Goal: Task Accomplishment & Management: Use online tool/utility

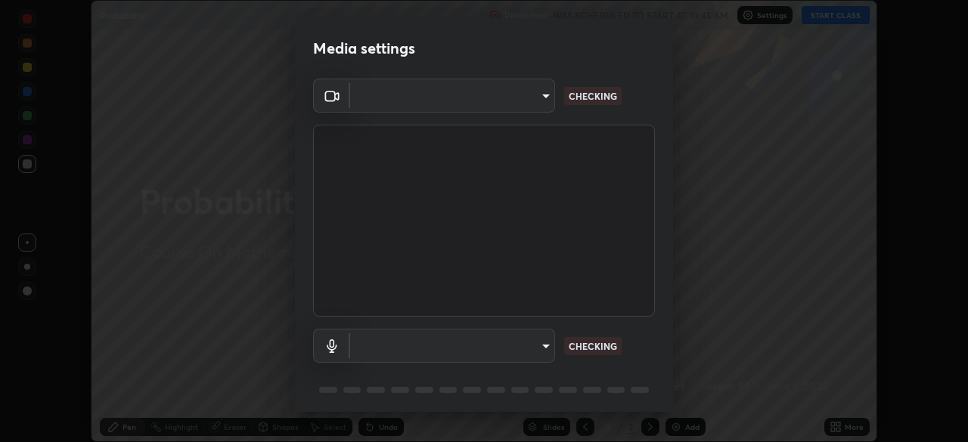
scroll to position [442, 968]
type input "2e9b027d6a4255688e554df818383ce9ed5f881db366686a8468352ce6a31e43"
click at [541, 349] on body "Erase all Probability Recording WAS SCHEDULED TO START AT 10:45 AM Settings STA…" at bounding box center [484, 221] width 968 height 442
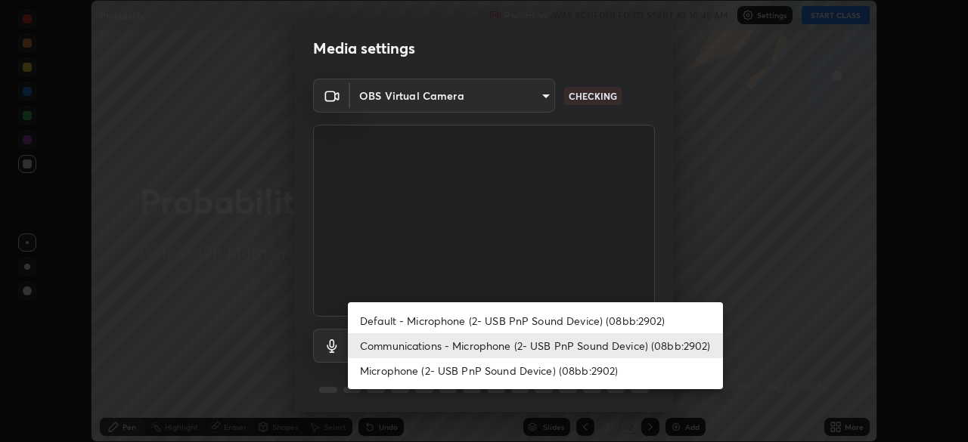
click at [488, 321] on li "Default - Microphone (2- USB PnP Sound Device) (08bb:2902)" at bounding box center [535, 320] width 375 height 25
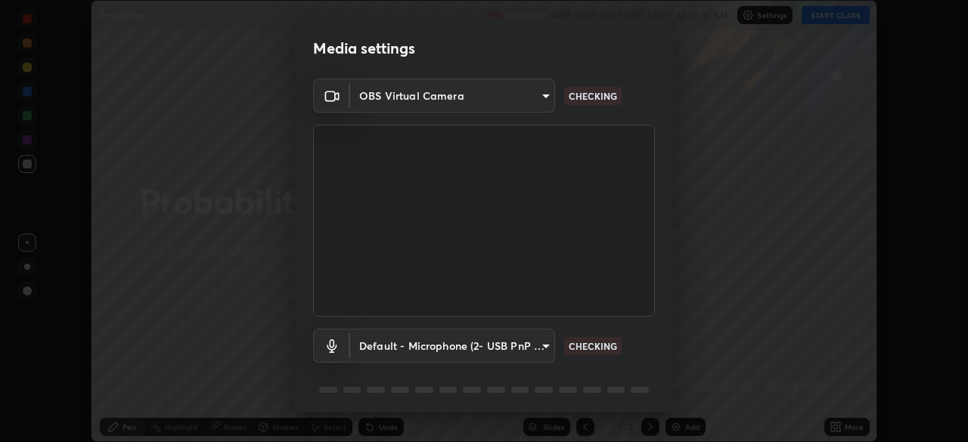
click at [485, 350] on body "Erase all Probability Recording WAS SCHEDULED TO START AT 10:45 AM Settings STA…" at bounding box center [484, 221] width 968 height 442
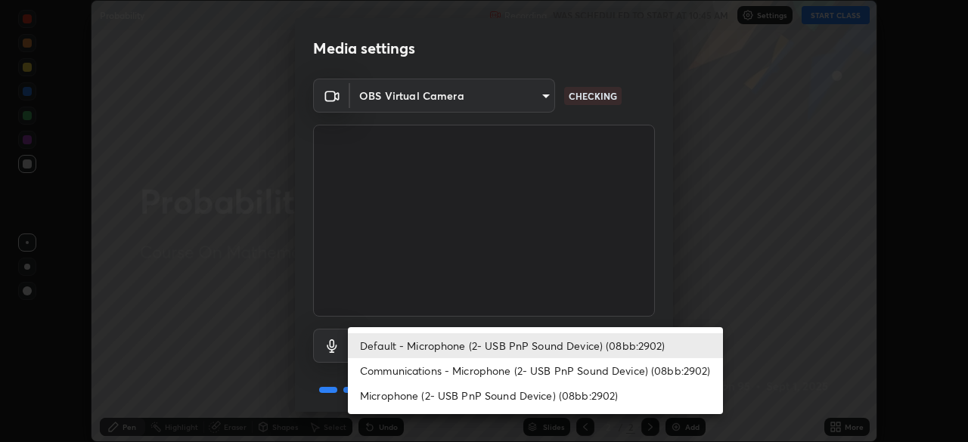
click at [493, 372] on li "Communications - Microphone (2- USB PnP Sound Device) (08bb:2902)" at bounding box center [535, 370] width 375 height 25
type input "communications"
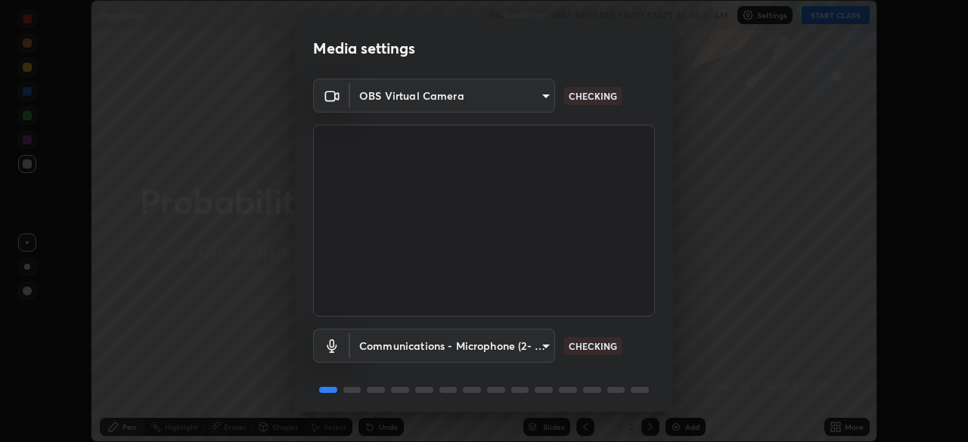
scroll to position [54, 0]
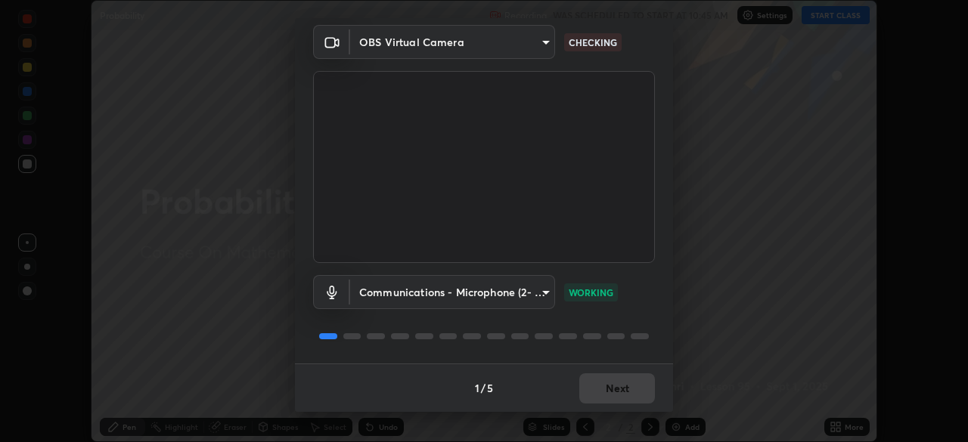
click at [595, 386] on div "1 / 5 Next" at bounding box center [484, 388] width 378 height 48
click at [588, 384] on div "1 / 5 Next" at bounding box center [484, 388] width 378 height 48
click at [602, 386] on button "Next" at bounding box center [617, 388] width 76 height 30
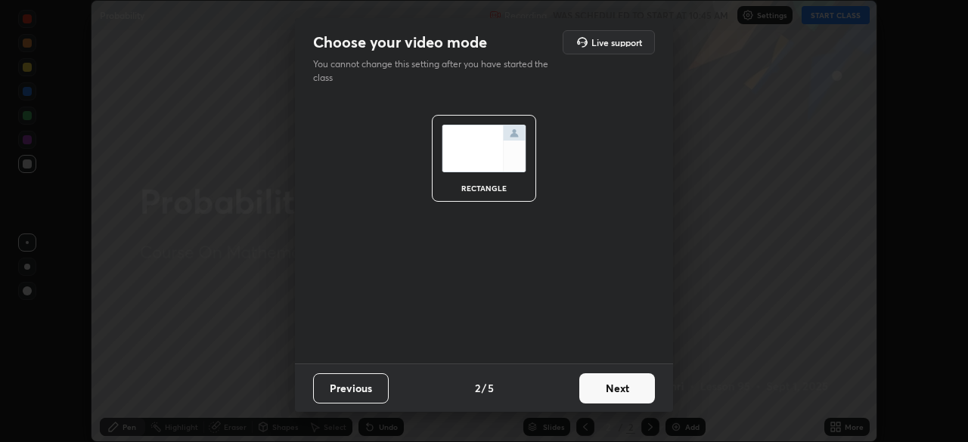
scroll to position [0, 0]
click at [614, 392] on button "Next" at bounding box center [617, 388] width 76 height 30
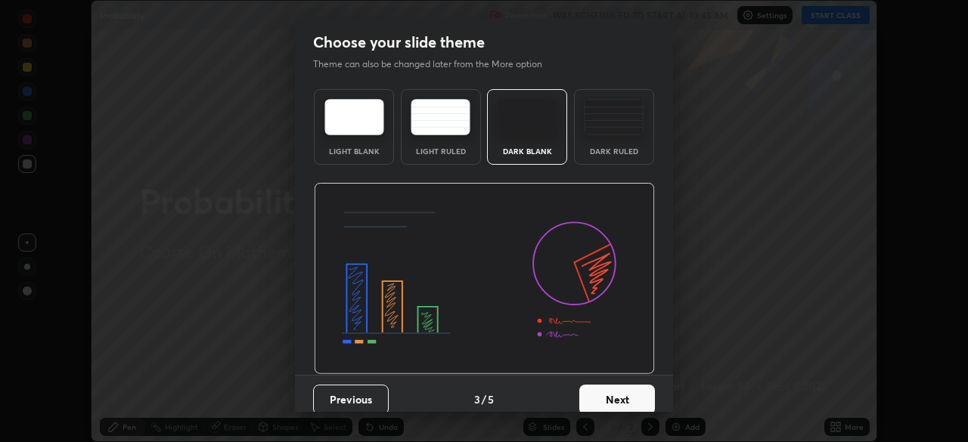
click at [619, 392] on button "Next" at bounding box center [617, 400] width 76 height 30
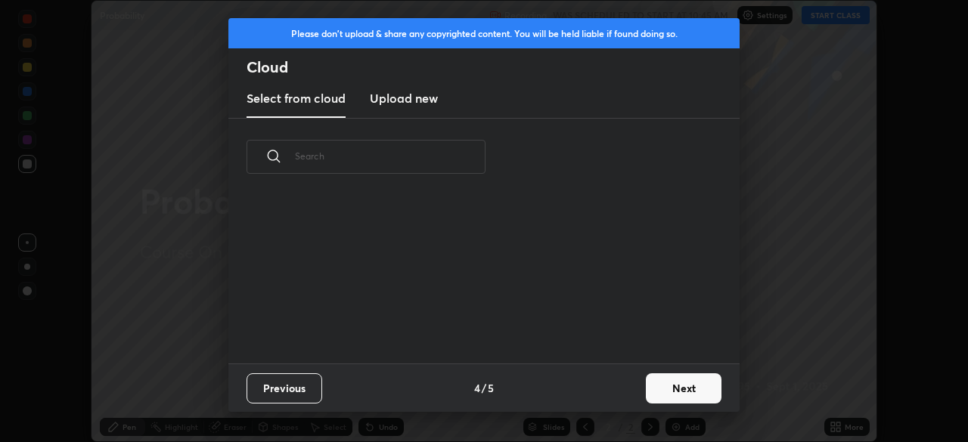
click at [665, 392] on button "Next" at bounding box center [684, 388] width 76 height 30
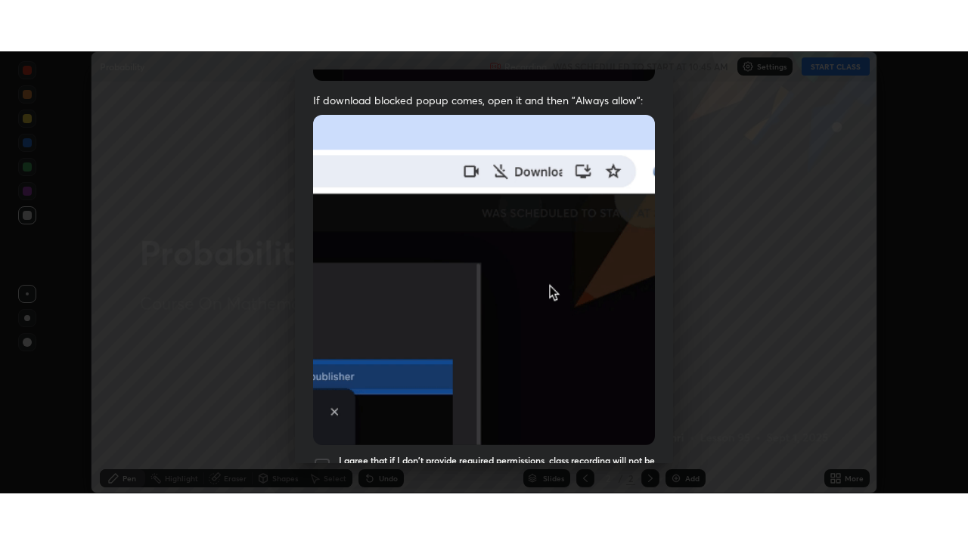
scroll to position [362, 0]
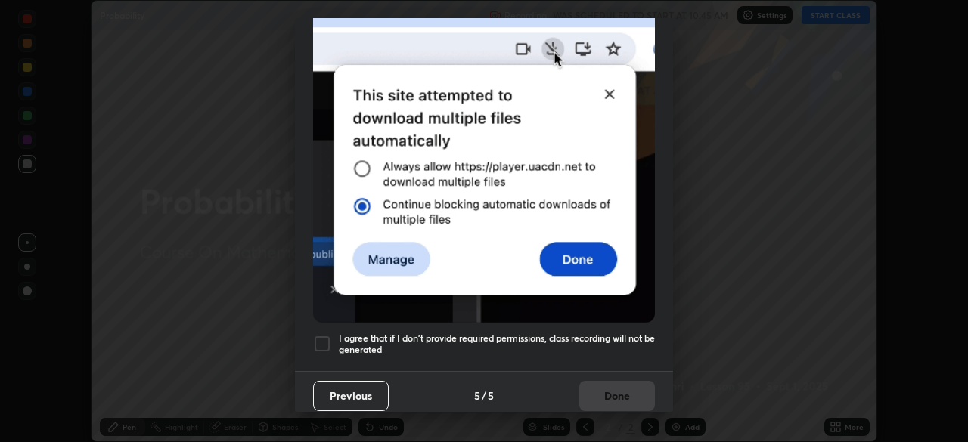
click at [324, 335] on div at bounding box center [322, 344] width 18 height 18
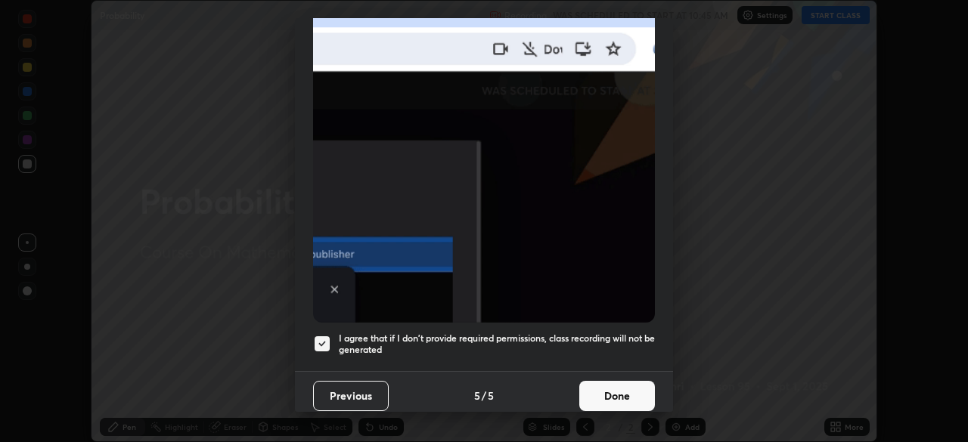
click at [610, 394] on button "Done" at bounding box center [617, 396] width 76 height 30
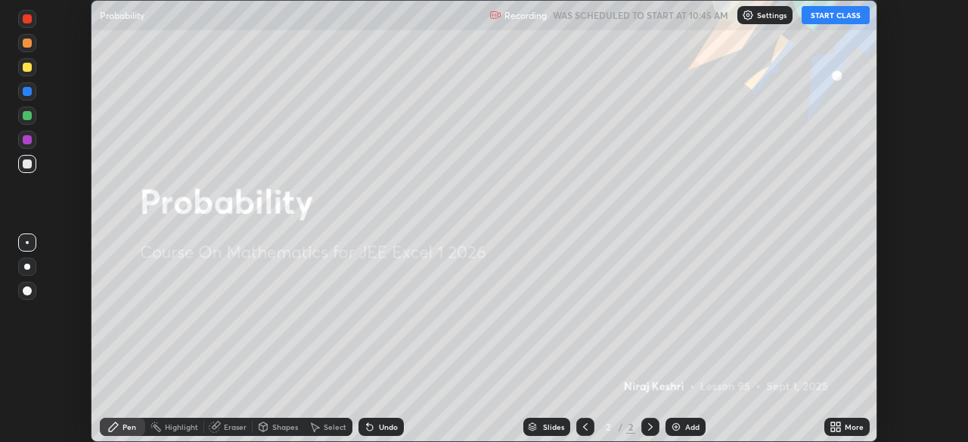
click at [842, 18] on button "START CLASS" at bounding box center [835, 15] width 68 height 18
click at [847, 432] on div "More" at bounding box center [846, 427] width 45 height 18
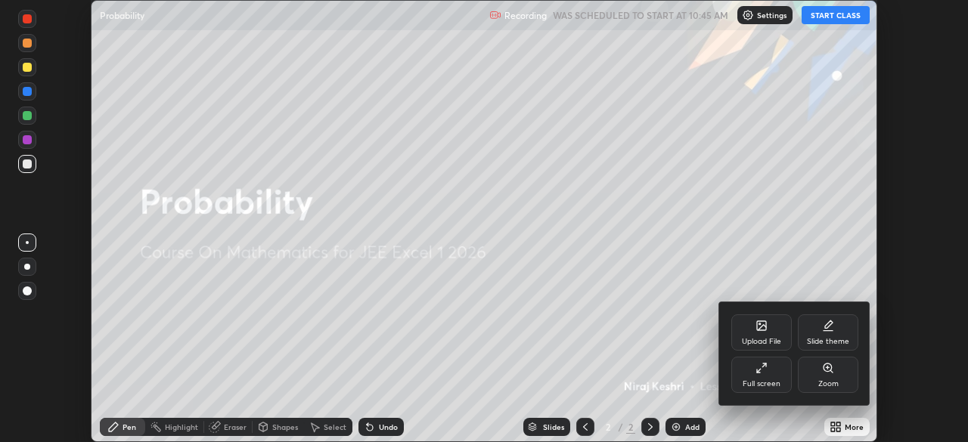
click at [768, 374] on div "Full screen" at bounding box center [761, 375] width 60 height 36
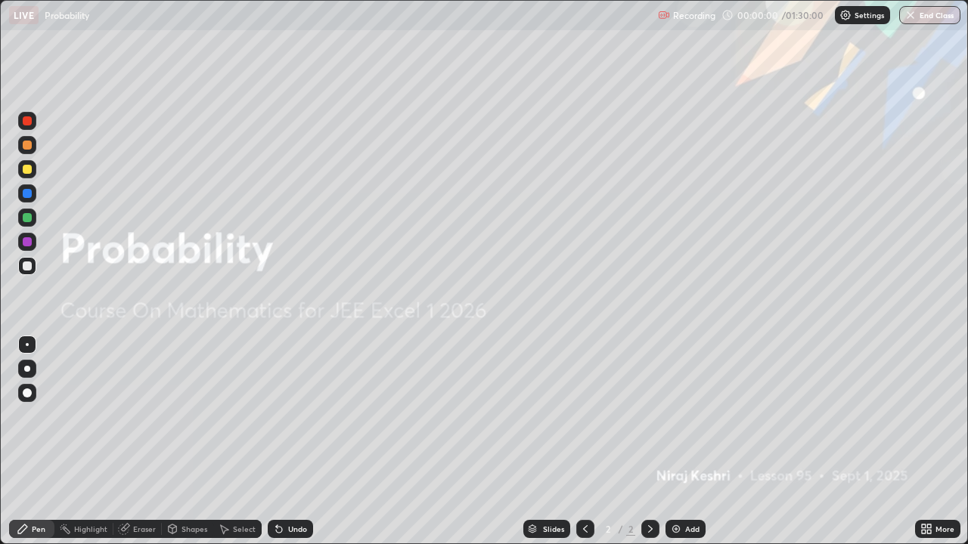
scroll to position [544, 968]
click at [683, 441] on div "Add" at bounding box center [685, 529] width 40 height 18
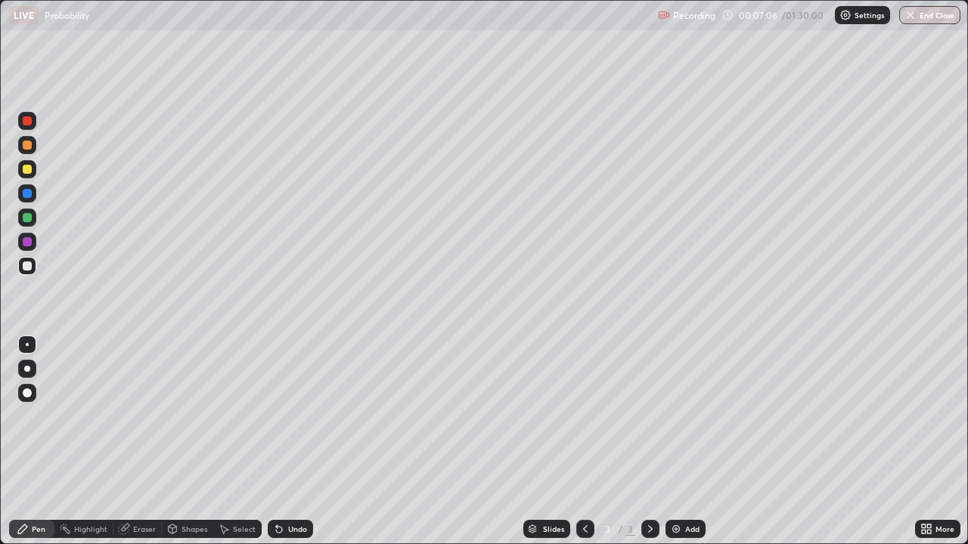
click at [29, 169] on div at bounding box center [27, 169] width 9 height 9
click at [31, 269] on div at bounding box center [27, 266] width 9 height 9
click at [133, 441] on div "Eraser" at bounding box center [144, 529] width 23 height 8
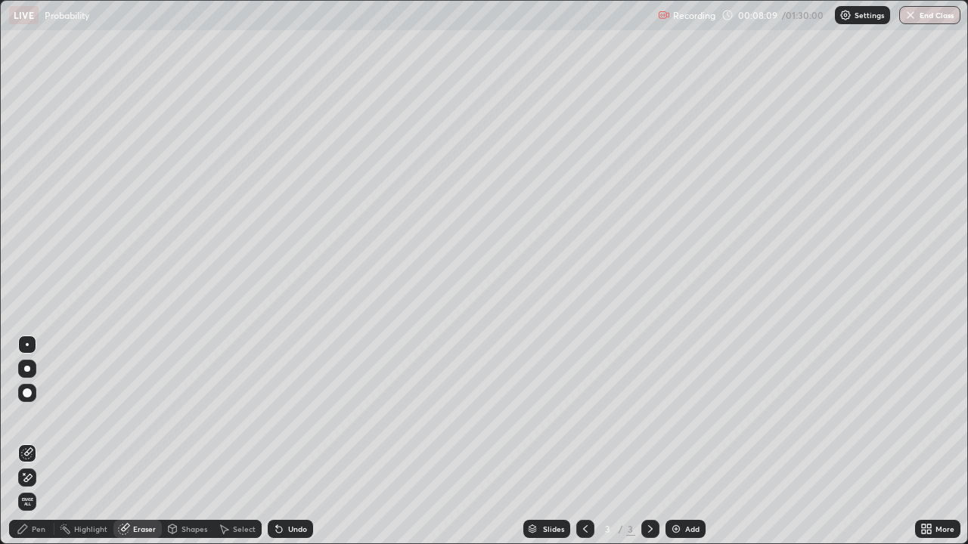
click at [30, 441] on div "Pen" at bounding box center [31, 529] width 45 height 18
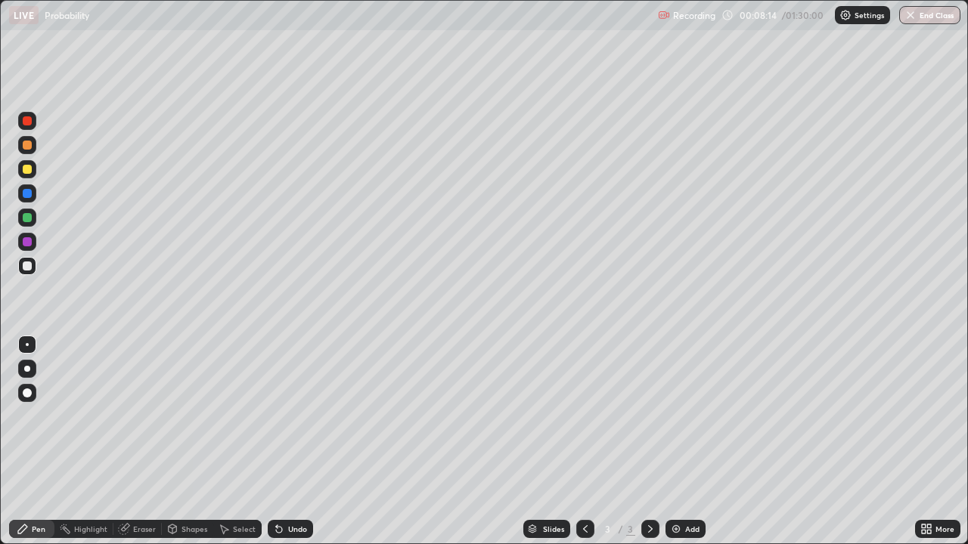
click at [276, 441] on icon at bounding box center [277, 526] width 2 height 2
click at [33, 175] on div at bounding box center [27, 169] width 18 height 18
click at [674, 441] on img at bounding box center [676, 529] width 12 height 12
click at [30, 268] on div at bounding box center [27, 266] width 9 height 9
click at [24, 220] on div at bounding box center [27, 217] width 9 height 9
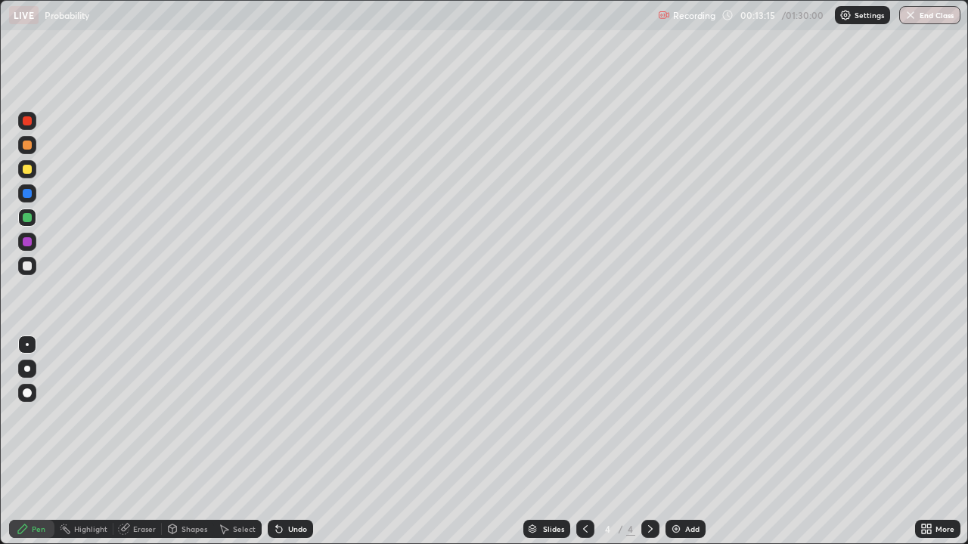
click at [23, 169] on div at bounding box center [27, 169] width 9 height 9
click at [584, 441] on icon at bounding box center [585, 529] width 12 height 12
click at [649, 441] on icon at bounding box center [650, 529] width 12 height 12
click at [293, 441] on div "Undo" at bounding box center [297, 529] width 19 height 8
click at [130, 441] on div "Eraser" at bounding box center [137, 529] width 48 height 18
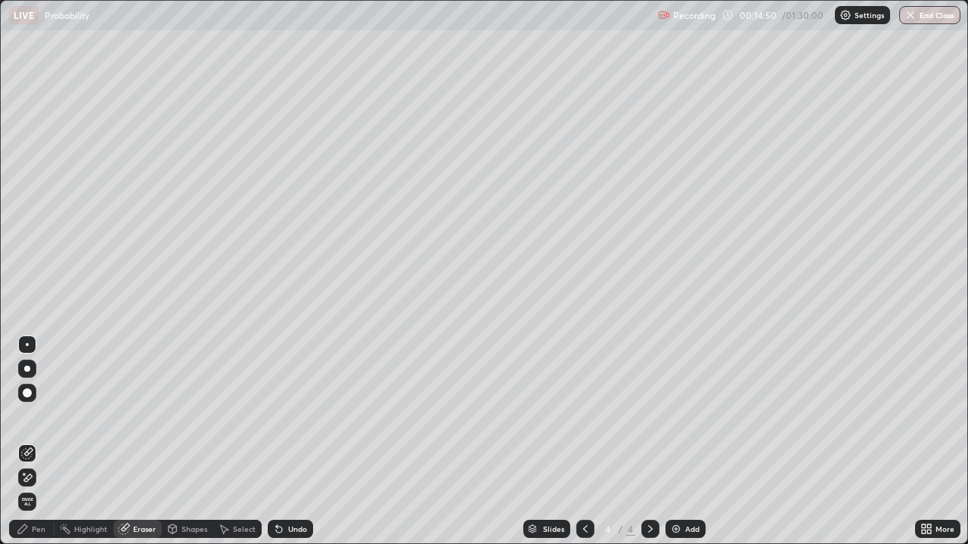
click at [38, 441] on div "Pen" at bounding box center [39, 529] width 14 height 8
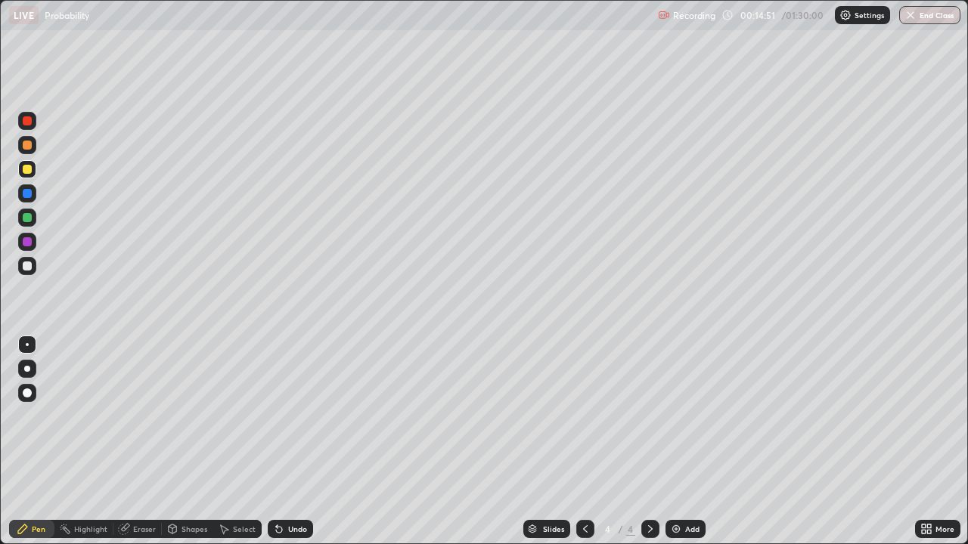
click at [32, 274] on div at bounding box center [27, 266] width 18 height 18
click at [20, 172] on div at bounding box center [27, 169] width 18 height 18
click at [280, 441] on icon at bounding box center [279, 529] width 12 height 12
click at [276, 441] on icon at bounding box center [279, 530] width 6 height 6
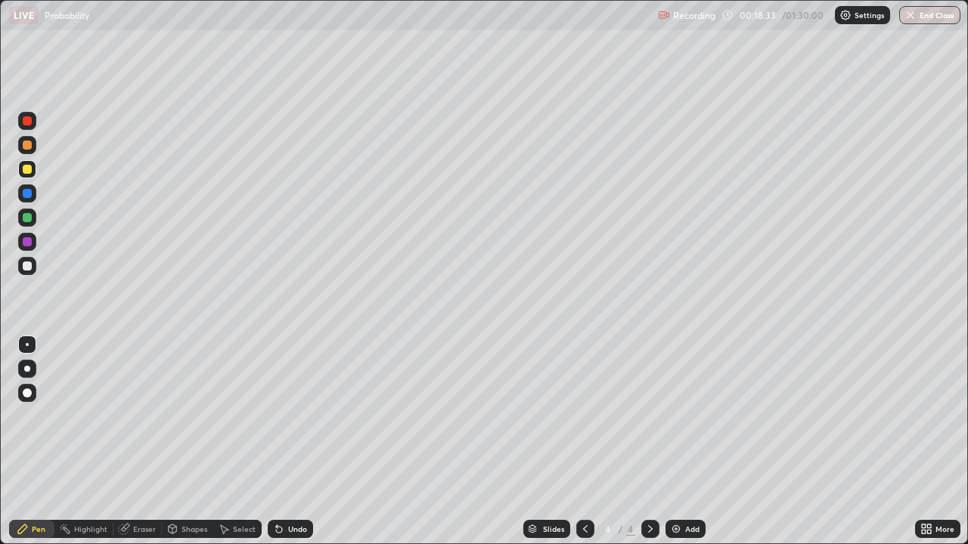
click at [276, 441] on icon at bounding box center [279, 530] width 6 height 6
click at [277, 441] on icon at bounding box center [279, 530] width 6 height 6
click at [280, 441] on icon at bounding box center [279, 530] width 6 height 6
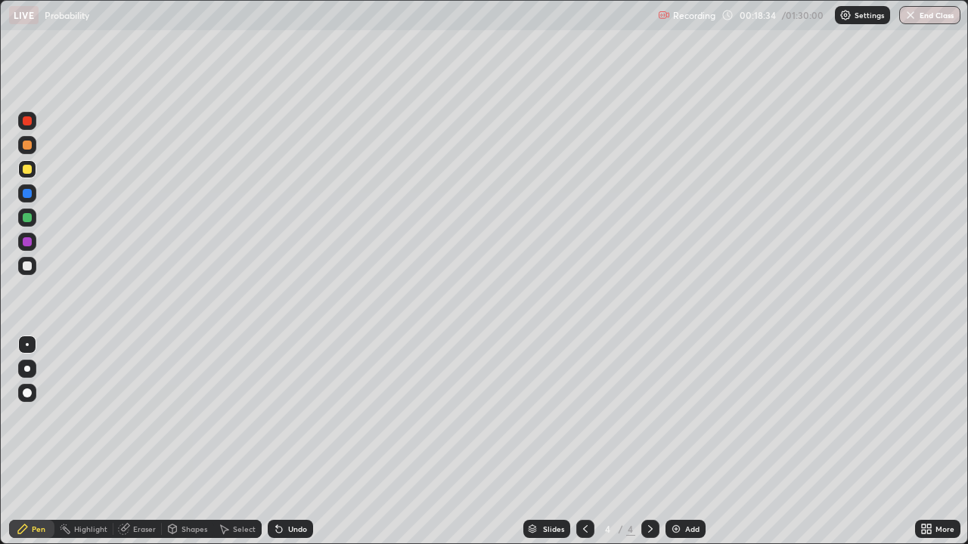
click at [280, 441] on icon at bounding box center [279, 530] width 6 height 6
click at [290, 441] on div "Undo" at bounding box center [297, 529] width 19 height 8
click at [277, 441] on icon at bounding box center [279, 530] width 6 height 6
click at [290, 441] on div "Undo" at bounding box center [297, 529] width 19 height 8
click at [287, 441] on div "Undo" at bounding box center [290, 529] width 45 height 18
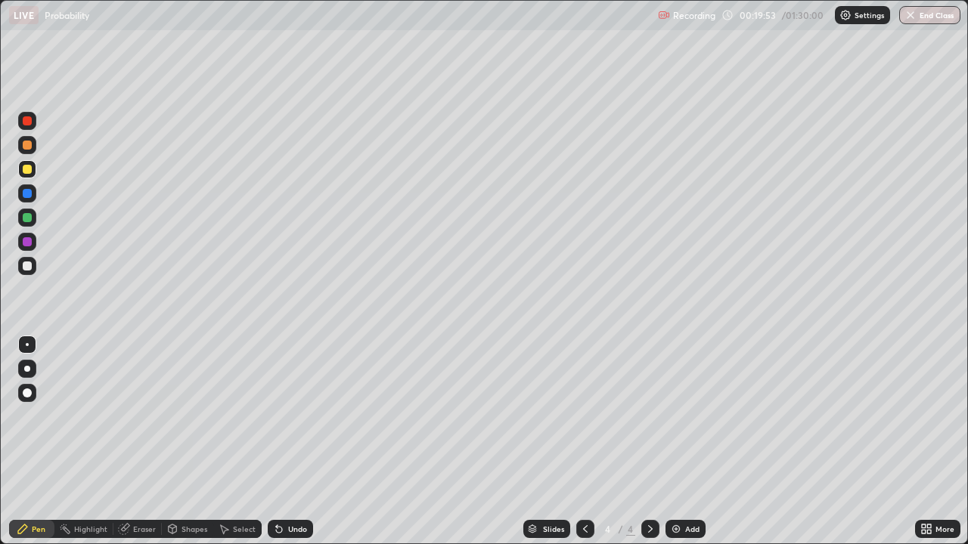
click at [689, 441] on div "Add" at bounding box center [692, 529] width 14 height 8
click at [291, 441] on div "Undo" at bounding box center [297, 529] width 19 height 8
click at [290, 441] on div "Undo" at bounding box center [297, 529] width 19 height 8
click at [297, 441] on div "Undo" at bounding box center [297, 529] width 19 height 8
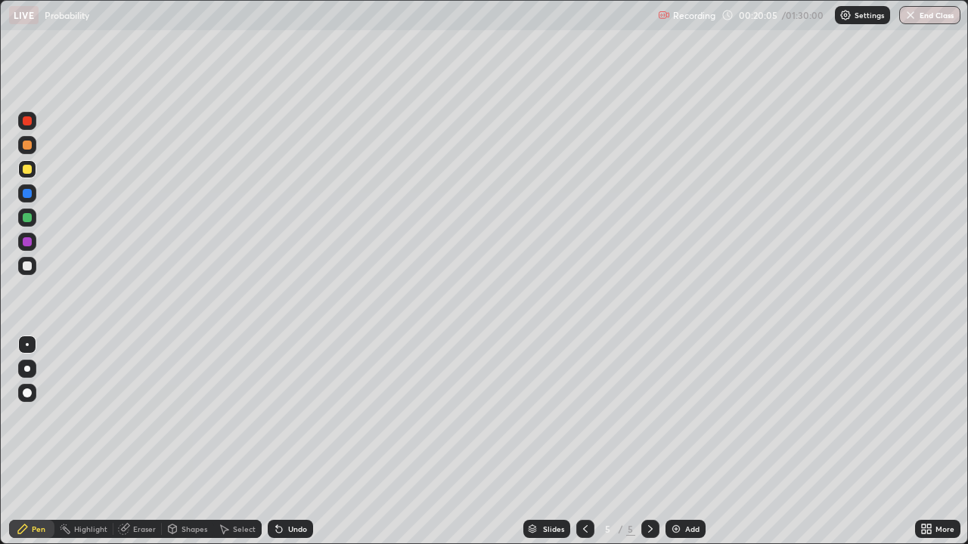
click at [301, 441] on div "Undo" at bounding box center [290, 529] width 45 height 18
click at [301, 441] on div "Undo" at bounding box center [297, 529] width 19 height 8
click at [585, 441] on icon at bounding box center [585, 529] width 12 height 12
click at [646, 441] on icon at bounding box center [650, 529] width 12 height 12
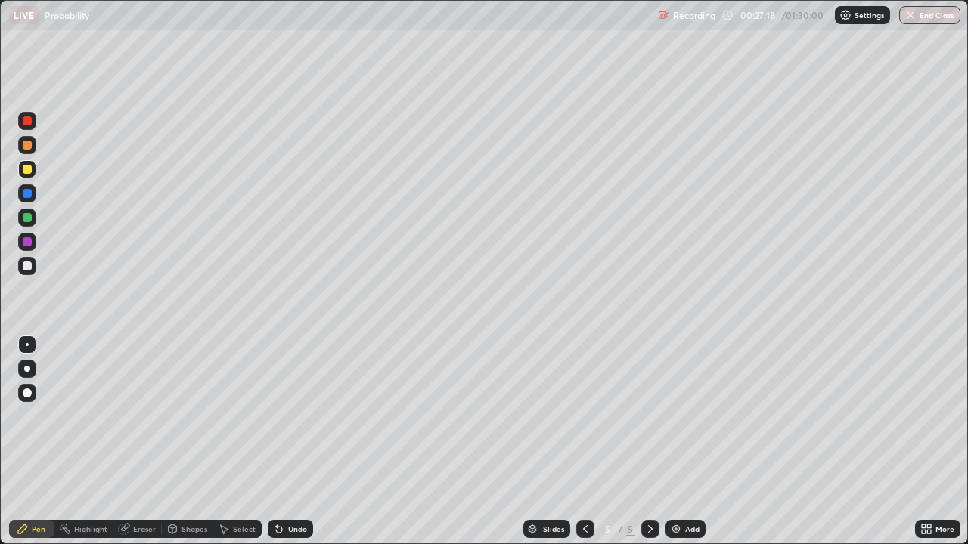
click at [28, 273] on div at bounding box center [27, 266] width 18 height 18
click at [680, 441] on img at bounding box center [676, 529] width 12 height 12
click at [31, 171] on div at bounding box center [27, 169] width 9 height 9
click at [580, 441] on div at bounding box center [585, 529] width 18 height 18
click at [584, 441] on div at bounding box center [585, 529] width 18 height 18
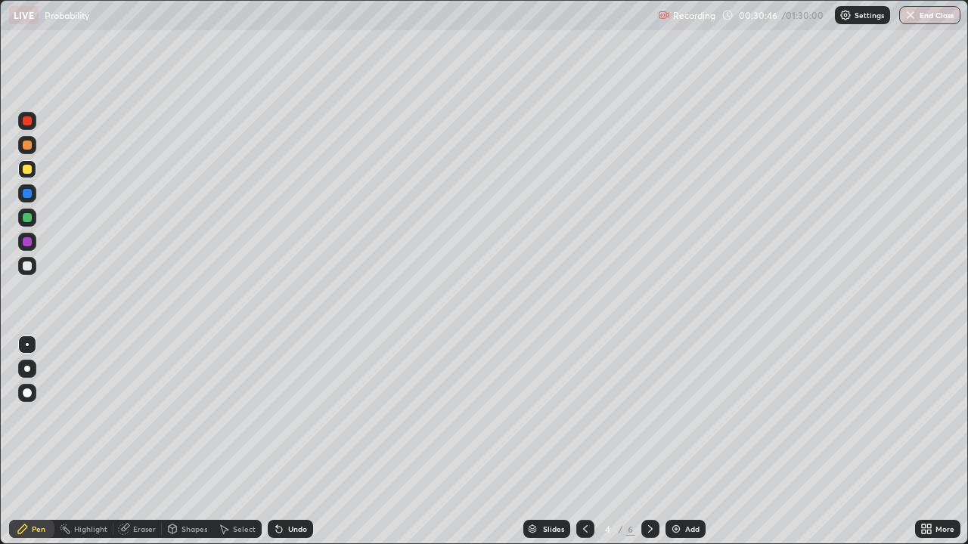
click at [293, 441] on div "Undo" at bounding box center [297, 529] width 19 height 8
click at [289, 441] on div "Undo" at bounding box center [297, 529] width 19 height 8
click at [282, 441] on div "Undo" at bounding box center [290, 529] width 45 height 18
click at [283, 441] on div "Undo" at bounding box center [290, 529] width 45 height 18
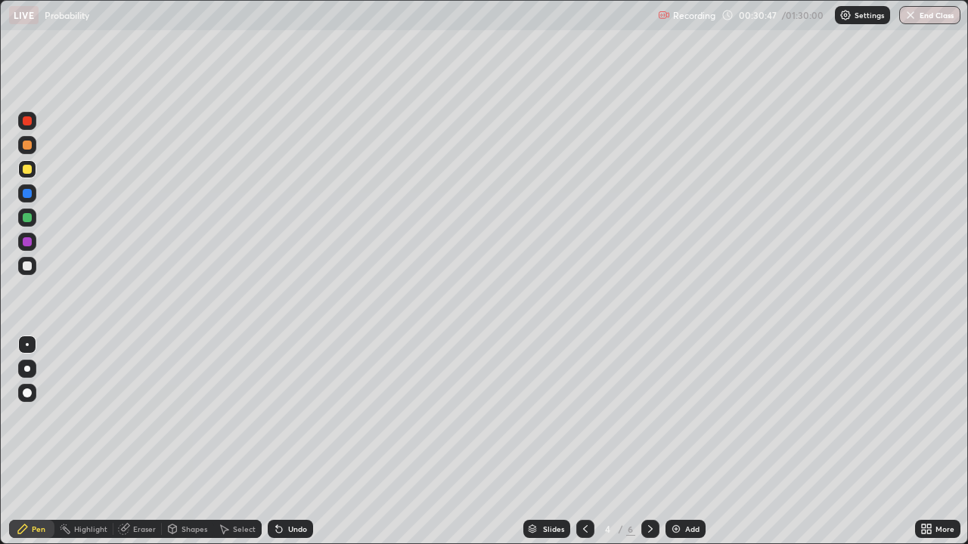
click at [283, 441] on div "Undo" at bounding box center [290, 529] width 45 height 18
click at [280, 441] on icon at bounding box center [279, 530] width 6 height 6
click at [276, 441] on icon at bounding box center [279, 530] width 6 height 6
click at [647, 441] on icon at bounding box center [650, 529] width 12 height 12
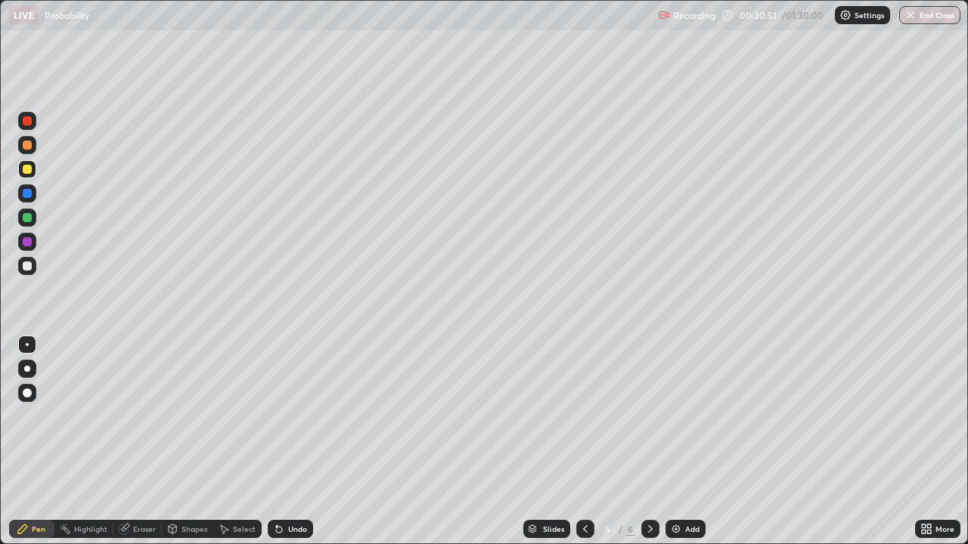
click at [646, 441] on icon at bounding box center [650, 529] width 12 height 12
click at [26, 223] on div at bounding box center [27, 218] width 18 height 18
click at [30, 265] on div at bounding box center [27, 266] width 9 height 9
click at [31, 172] on div at bounding box center [27, 169] width 18 height 18
click at [143, 441] on div "Eraser" at bounding box center [144, 529] width 23 height 8
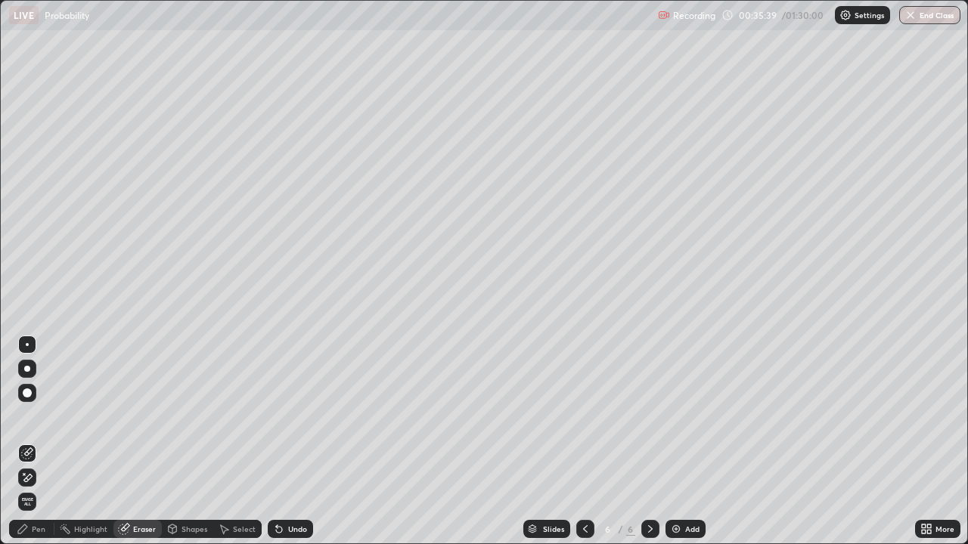
click at [34, 392] on div at bounding box center [27, 393] width 18 height 18
click at [29, 441] on div "Pen" at bounding box center [31, 529] width 45 height 18
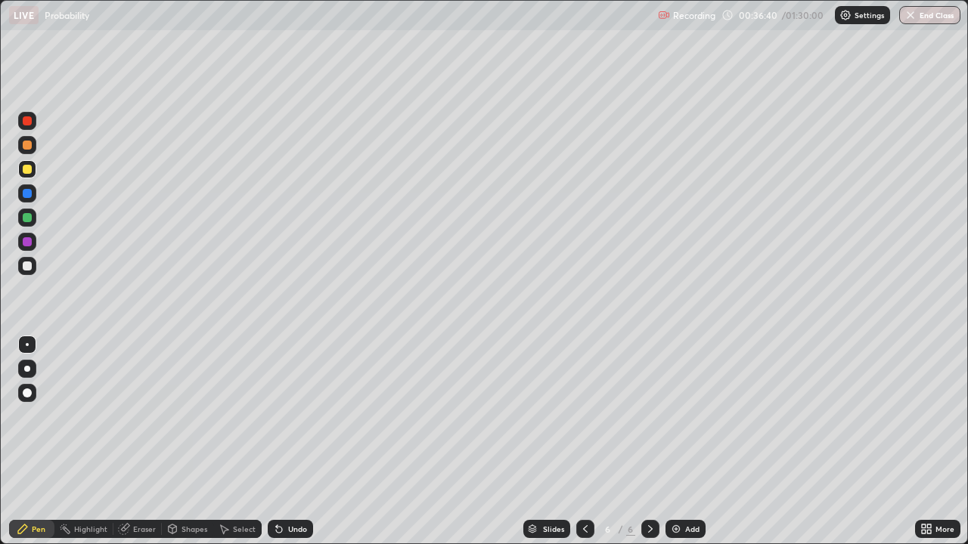
click at [296, 441] on div "Undo" at bounding box center [290, 529] width 45 height 18
click at [293, 441] on div "Undo" at bounding box center [297, 529] width 19 height 8
click at [297, 441] on div "Undo" at bounding box center [290, 529] width 45 height 18
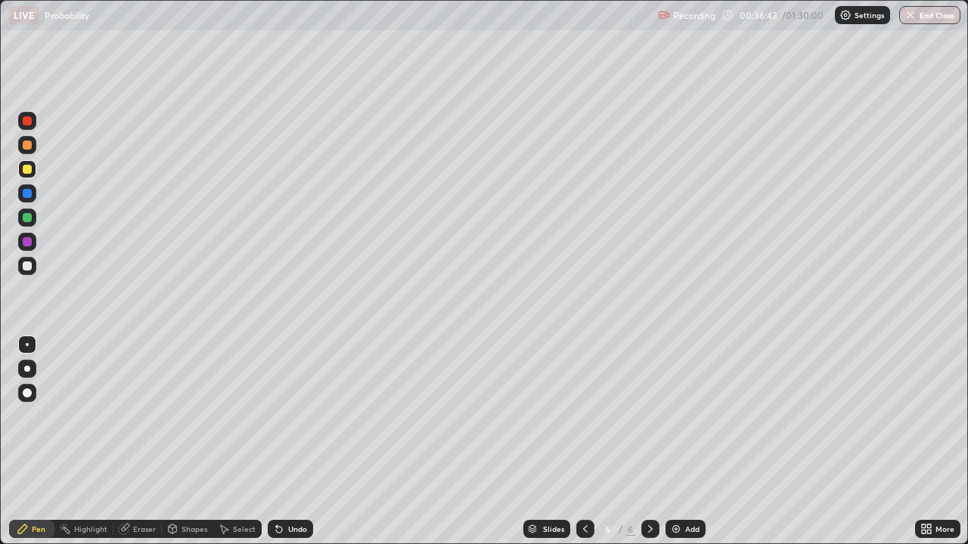
click at [303, 441] on div "Undo" at bounding box center [290, 529] width 45 height 18
click at [301, 441] on div "Undo" at bounding box center [290, 529] width 45 height 18
click at [305, 441] on div "Undo" at bounding box center [290, 529] width 45 height 18
click at [27, 265] on div at bounding box center [27, 266] width 9 height 9
click at [285, 441] on div "Undo" at bounding box center [290, 529] width 45 height 18
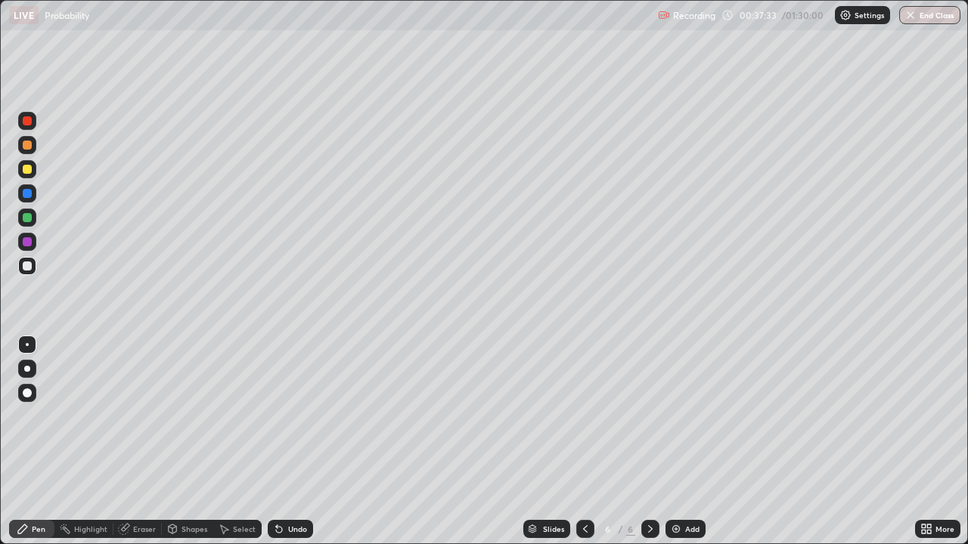
click at [285, 441] on div "Undo" at bounding box center [290, 529] width 45 height 18
click at [677, 441] on img at bounding box center [676, 529] width 12 height 12
click at [29, 166] on div at bounding box center [27, 169] width 9 height 9
click at [293, 441] on div "Undo" at bounding box center [290, 529] width 45 height 18
click at [292, 441] on div "Undo" at bounding box center [297, 529] width 19 height 8
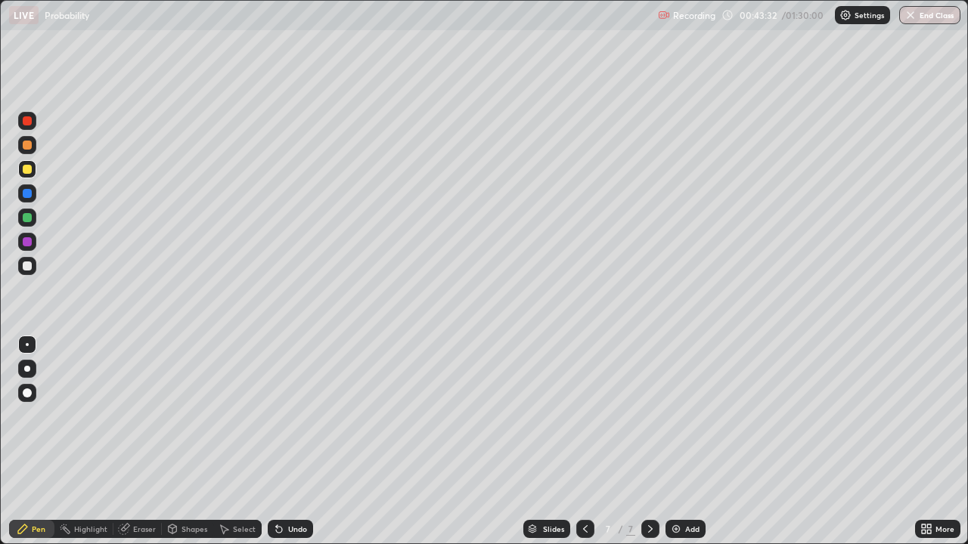
click at [302, 441] on div "Undo" at bounding box center [290, 529] width 45 height 18
click at [25, 269] on div at bounding box center [27, 266] width 9 height 9
click at [691, 441] on div "Add" at bounding box center [692, 529] width 14 height 8
click at [26, 170] on div at bounding box center [27, 169] width 9 height 9
click at [26, 270] on div at bounding box center [27, 266] width 9 height 9
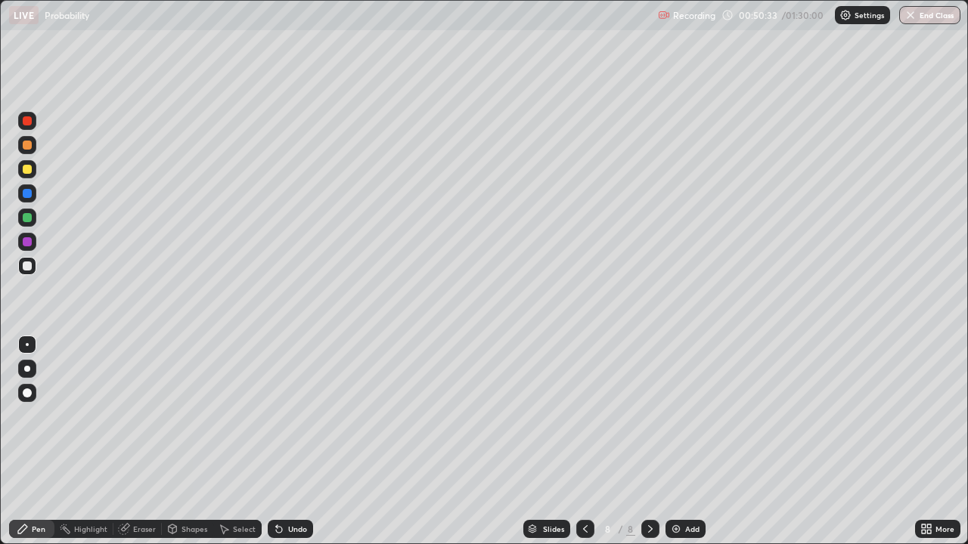
click at [28, 268] on div at bounding box center [27, 266] width 9 height 9
click at [28, 224] on div at bounding box center [27, 218] width 18 height 18
click at [131, 441] on div "Eraser" at bounding box center [137, 529] width 48 height 18
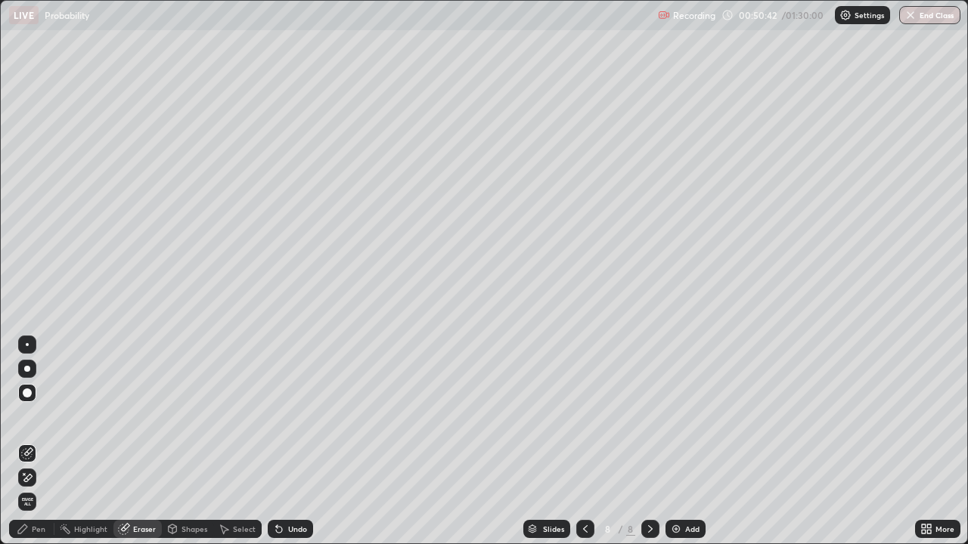
click at [36, 441] on div "Pen" at bounding box center [39, 529] width 14 height 8
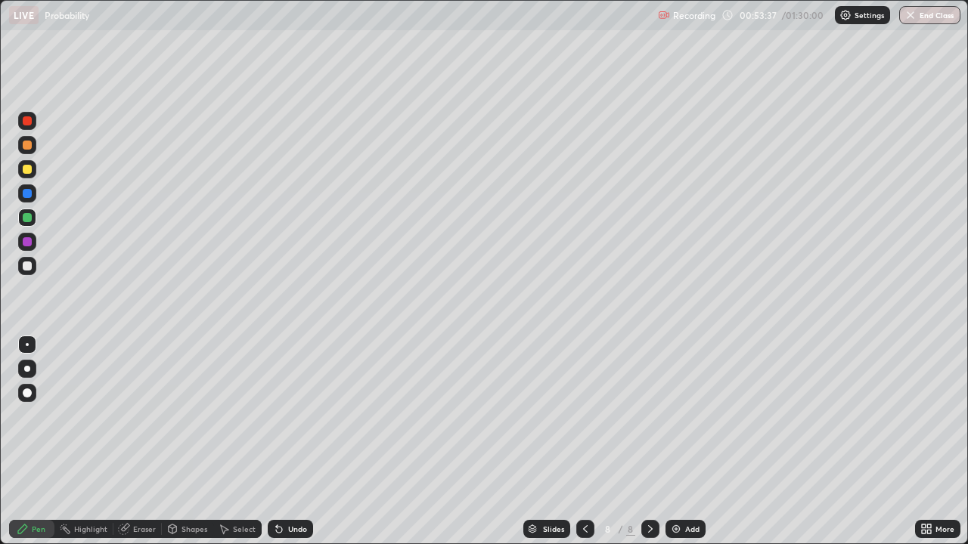
click at [678, 441] on img at bounding box center [676, 529] width 12 height 12
click at [29, 172] on div at bounding box center [27, 169] width 9 height 9
click at [136, 441] on div "Eraser" at bounding box center [144, 529] width 23 height 8
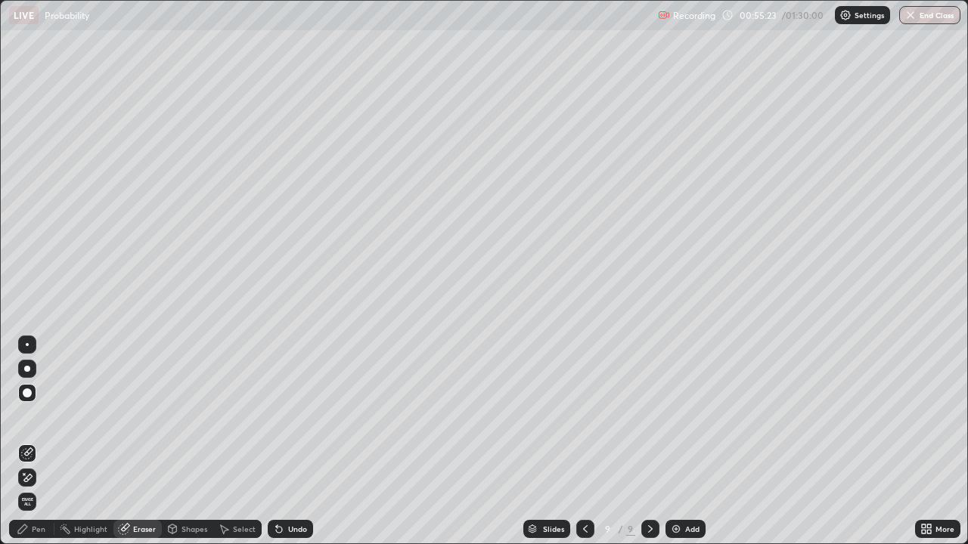
click at [44, 441] on div "Pen" at bounding box center [39, 529] width 14 height 8
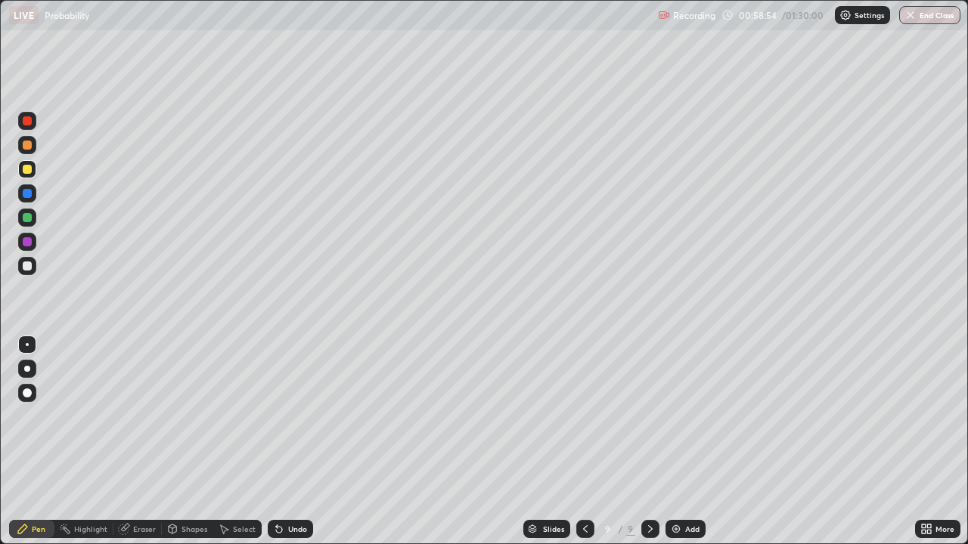
click at [31, 264] on div at bounding box center [27, 266] width 9 height 9
click at [135, 441] on div "Eraser" at bounding box center [144, 529] width 23 height 8
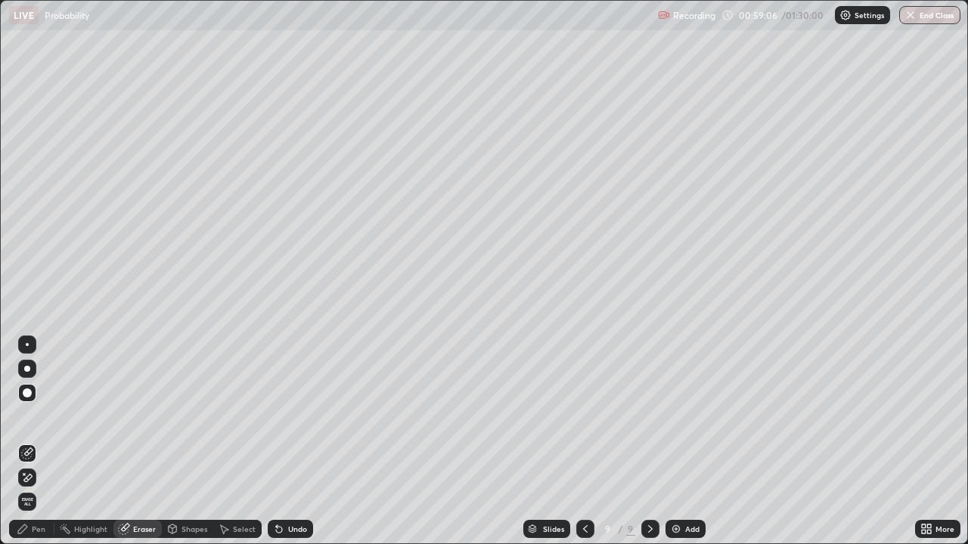
click at [33, 441] on div "Pen" at bounding box center [39, 529] width 14 height 8
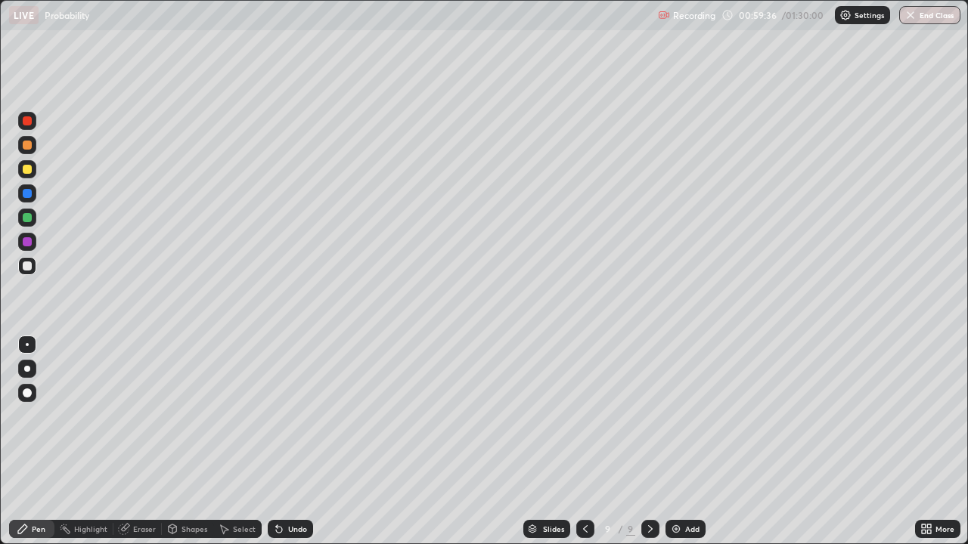
click at [136, 441] on div "Eraser" at bounding box center [144, 529] width 23 height 8
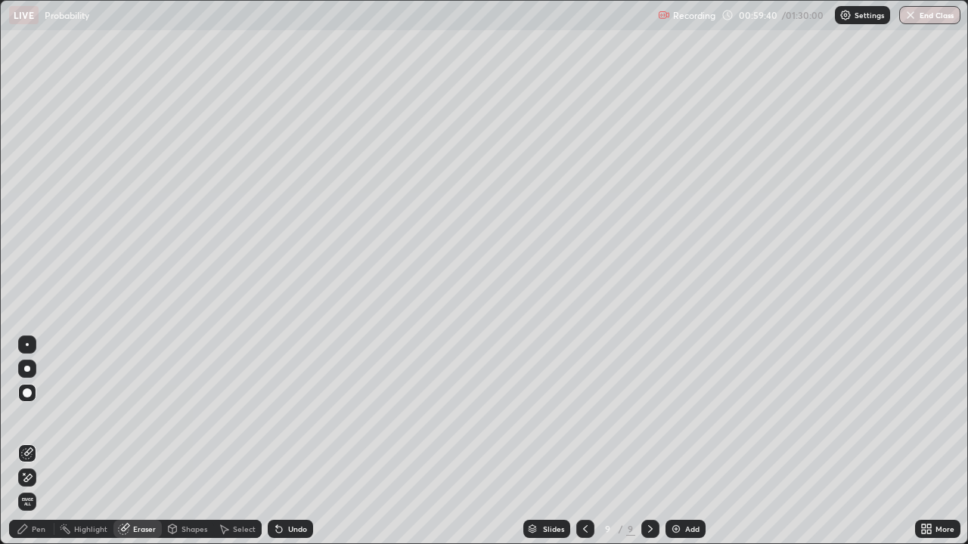
click at [25, 441] on icon at bounding box center [23, 529] width 12 height 12
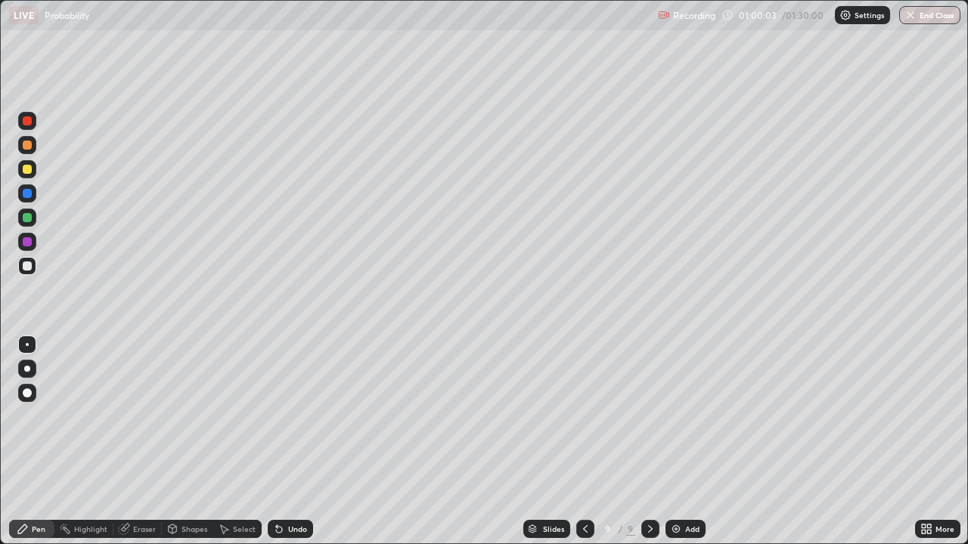
click at [28, 168] on div at bounding box center [27, 169] width 9 height 9
click at [27, 218] on div at bounding box center [27, 217] width 9 height 9
click at [23, 265] on div at bounding box center [27, 266] width 9 height 9
click at [28, 171] on div at bounding box center [27, 169] width 9 height 9
click at [288, 441] on div "Undo" at bounding box center [297, 529] width 19 height 8
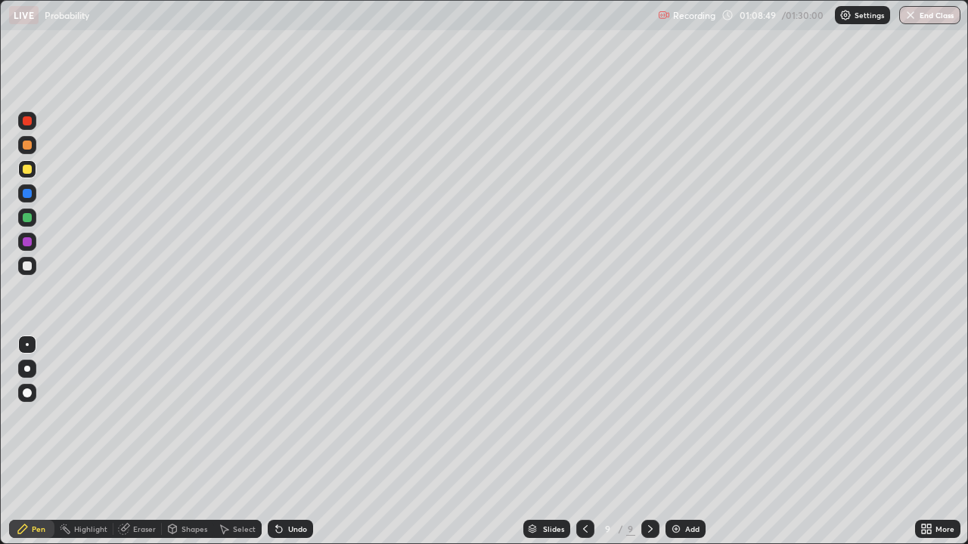
click at [689, 441] on div "Add" at bounding box center [692, 529] width 14 height 8
click at [288, 441] on div "Undo" at bounding box center [297, 529] width 19 height 8
click at [284, 441] on div "Undo" at bounding box center [290, 529] width 45 height 18
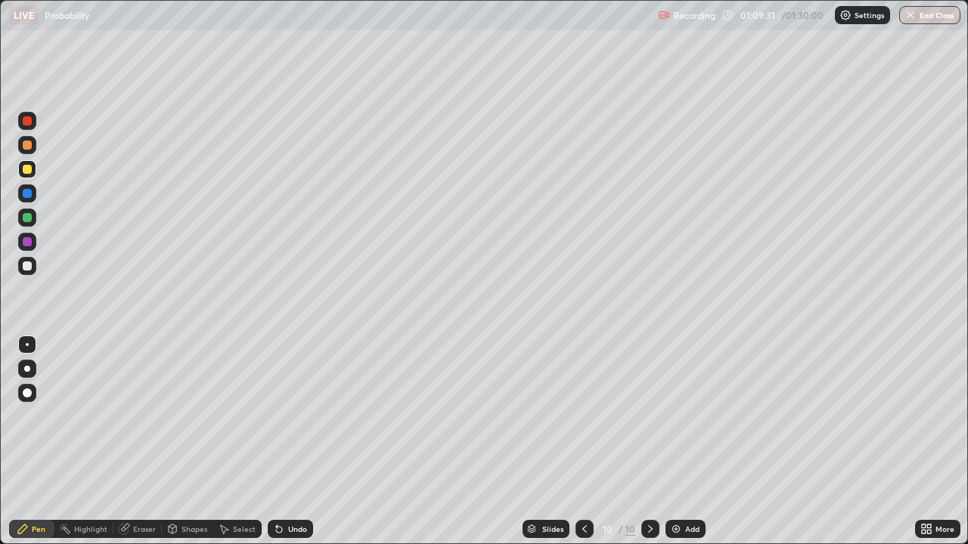
click at [29, 268] on div at bounding box center [27, 266] width 9 height 9
click at [281, 441] on icon at bounding box center [279, 529] width 12 height 12
click at [278, 441] on icon at bounding box center [279, 530] width 6 height 6
click at [427, 441] on div "Slides 10 / 10 Add" at bounding box center [614, 529] width 602 height 30
click at [679, 441] on img at bounding box center [676, 529] width 12 height 12
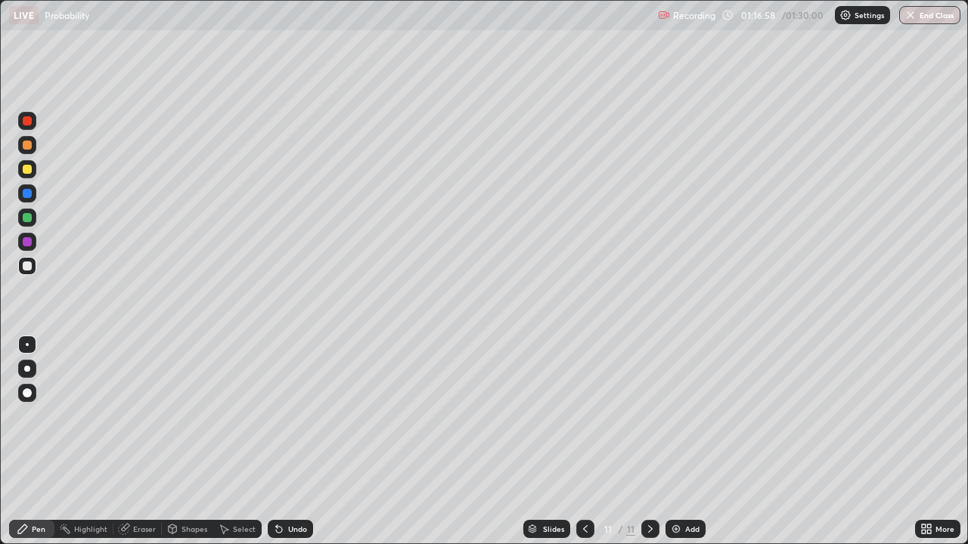
click at [584, 441] on icon at bounding box center [585, 529] width 12 height 12
click at [649, 441] on icon at bounding box center [650, 529] width 12 height 12
click at [583, 441] on icon at bounding box center [585, 529] width 12 height 12
click at [649, 441] on icon at bounding box center [650, 529] width 12 height 12
click at [584, 441] on icon at bounding box center [585, 529] width 12 height 12
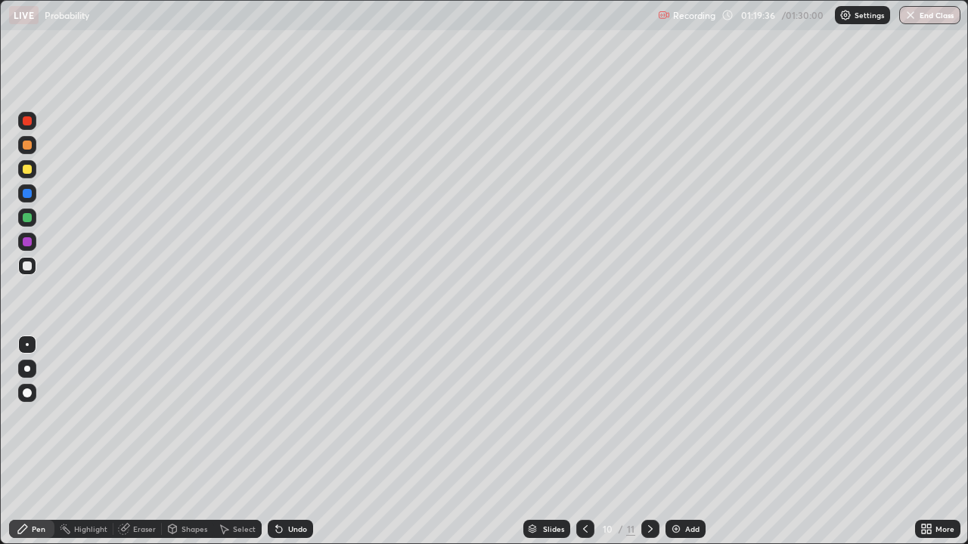
click at [649, 441] on icon at bounding box center [650, 529] width 12 height 12
click at [584, 441] on icon at bounding box center [585, 529] width 12 height 12
click at [148, 441] on div "Eraser" at bounding box center [144, 529] width 23 height 8
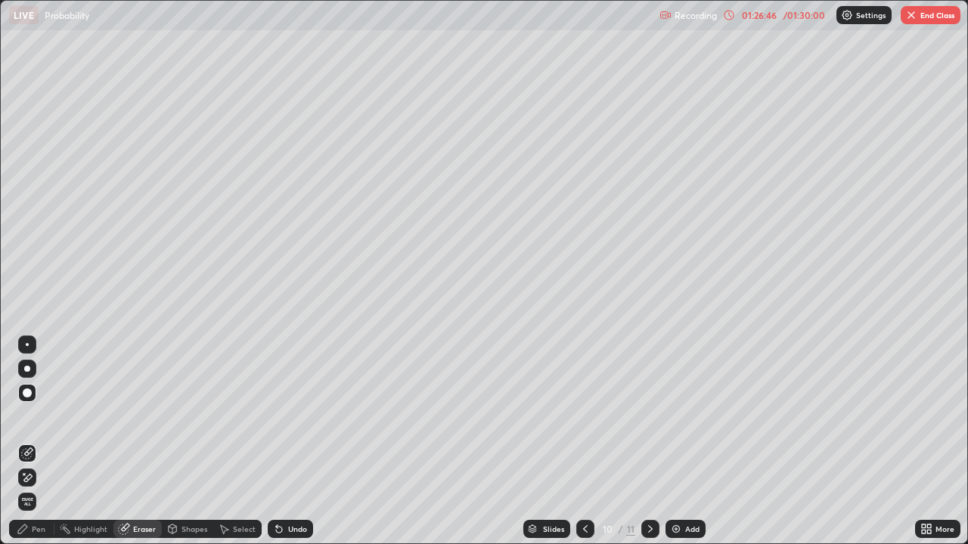
click at [38, 441] on div "Pen" at bounding box center [39, 529] width 14 height 8
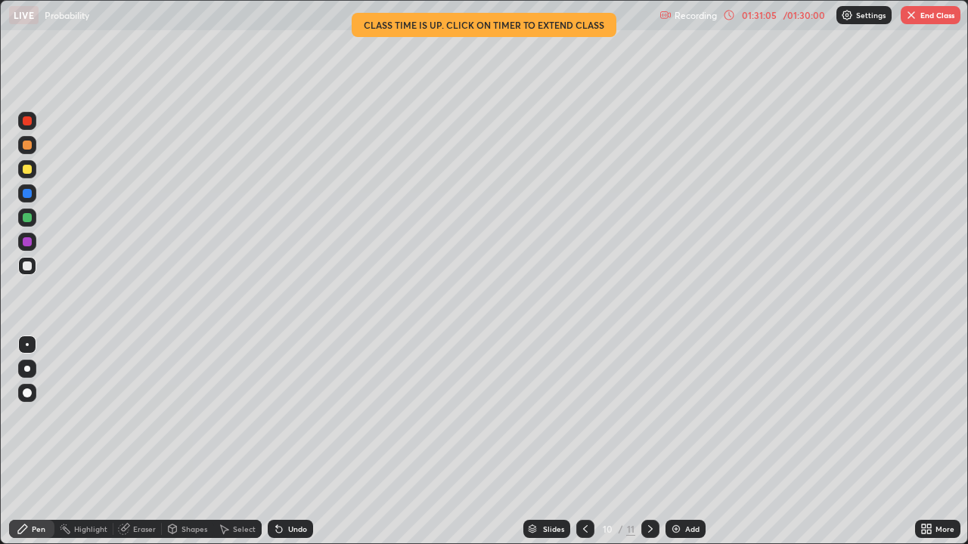
click at [282, 441] on icon at bounding box center [279, 529] width 12 height 12
click at [277, 441] on icon at bounding box center [279, 530] width 6 height 6
click at [274, 441] on icon at bounding box center [279, 529] width 12 height 12
click at [278, 441] on icon at bounding box center [279, 530] width 6 height 6
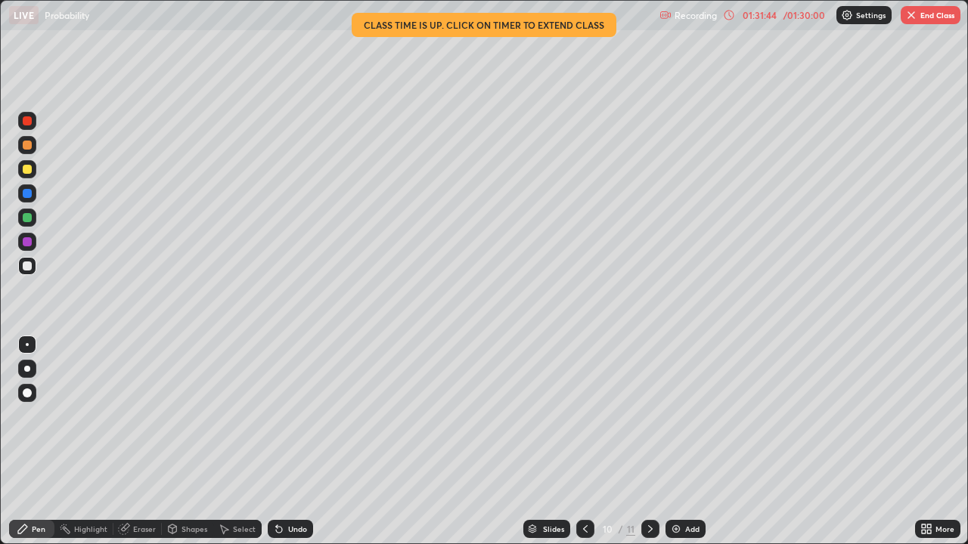
click at [290, 441] on div "Undo" at bounding box center [297, 529] width 19 height 8
click at [286, 441] on div "Undo" at bounding box center [290, 529] width 45 height 18
click at [293, 441] on div "Undo" at bounding box center [290, 529] width 45 height 18
click at [137, 441] on div "Eraser" at bounding box center [144, 529] width 23 height 8
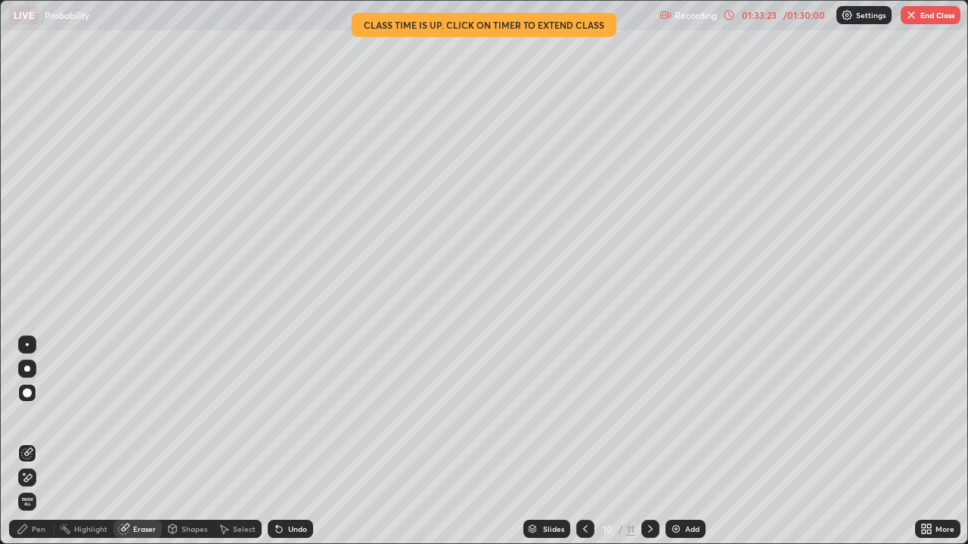
click at [284, 441] on div "Undo" at bounding box center [290, 529] width 45 height 18
click at [130, 441] on div "Eraser" at bounding box center [137, 529] width 48 height 18
click at [27, 345] on div at bounding box center [27, 344] width 3 height 3
click at [296, 441] on div "Undo" at bounding box center [297, 529] width 19 height 8
click at [36, 441] on div "Pen" at bounding box center [39, 529] width 14 height 8
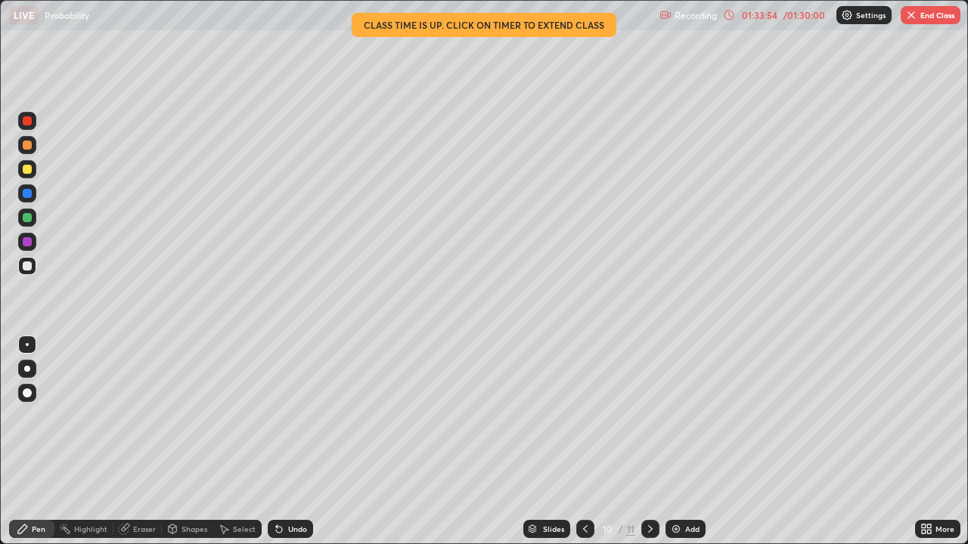
click at [33, 171] on div at bounding box center [27, 169] width 18 height 18
click at [137, 441] on div "Eraser" at bounding box center [144, 529] width 23 height 8
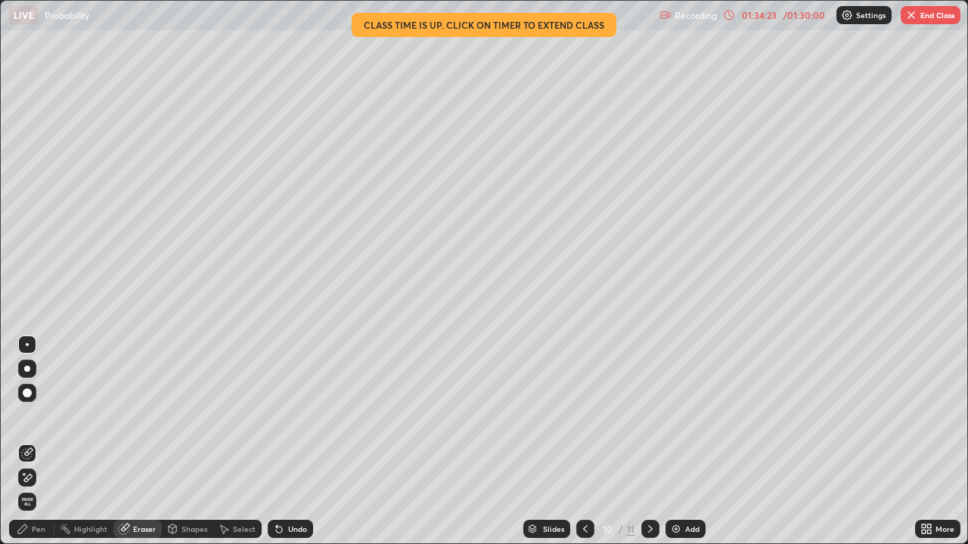
click at [26, 397] on div at bounding box center [27, 393] width 9 height 9
click at [29, 441] on div "Pen" at bounding box center [31, 529] width 45 height 18
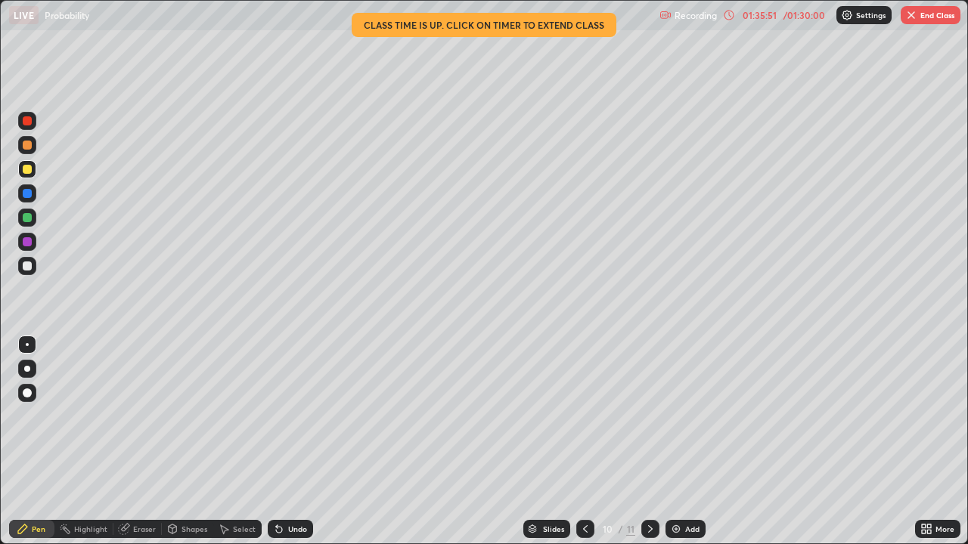
click at [291, 441] on div "Undo" at bounding box center [297, 529] width 19 height 8
click at [290, 441] on div "Undo" at bounding box center [297, 529] width 19 height 8
click at [933, 17] on button "End Class" at bounding box center [930, 15] width 60 height 18
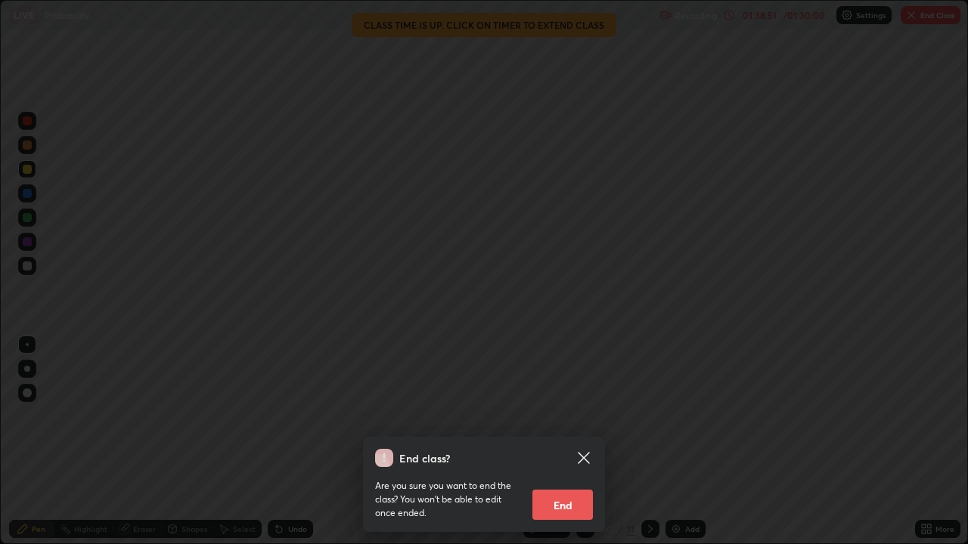
click at [554, 441] on button "End" at bounding box center [562, 505] width 60 height 30
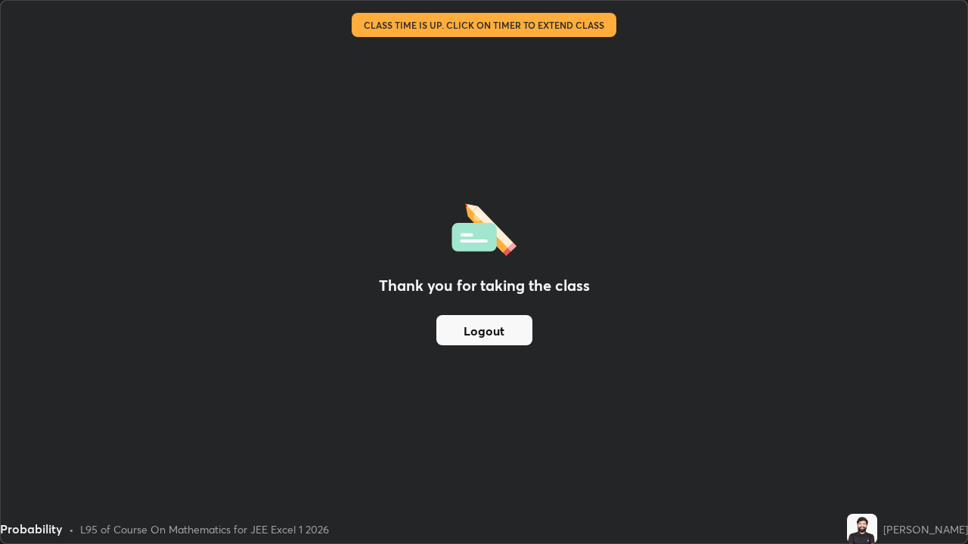
click at [455, 333] on button "Logout" at bounding box center [484, 330] width 96 height 30
